Goal: Task Accomplishment & Management: Complete application form

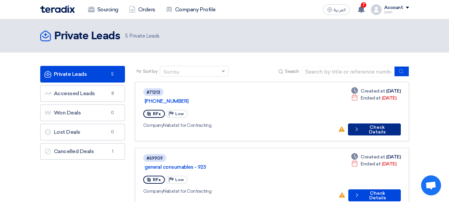
click at [389, 123] on button "Check details Check Details" at bounding box center [374, 129] width 53 height 12
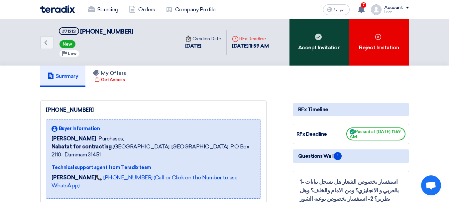
click at [336, 46] on div "Accept Invitation" at bounding box center [319, 42] width 60 height 46
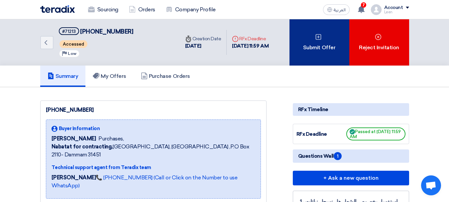
click at [316, 55] on div "Submit Offer" at bounding box center [319, 42] width 60 height 46
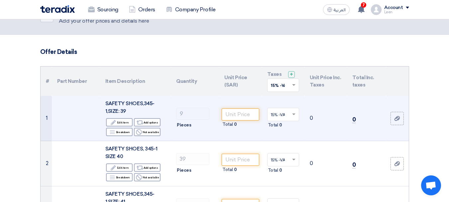
scroll to position [33, 0]
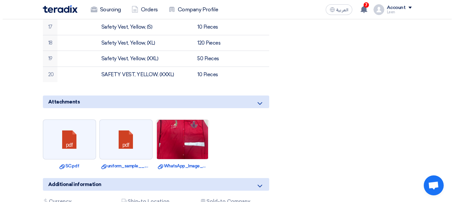
scroll to position [531, 0]
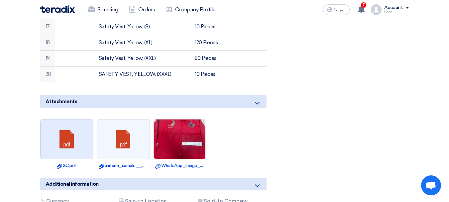
click at [79, 124] on link at bounding box center [67, 139] width 53 height 40
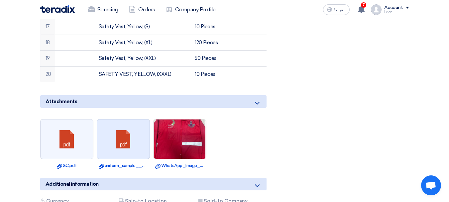
click at [124, 119] on link at bounding box center [123, 139] width 53 height 40
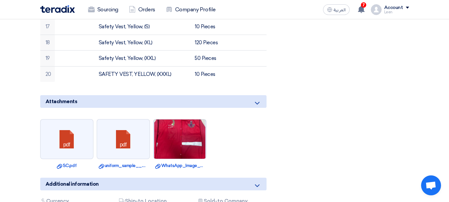
click at [188, 115] on img at bounding box center [179, 138] width 52 height 75
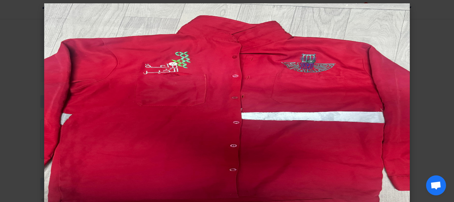
scroll to position [0, 0]
